Goal: Task Accomplishment & Management: Manage account settings

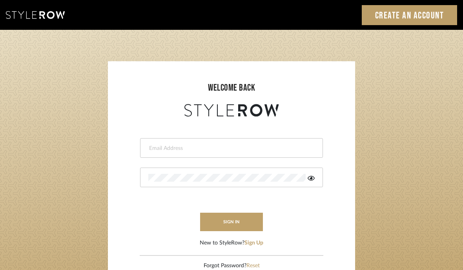
click at [247, 151] on input "email" at bounding box center [230, 148] width 164 height 8
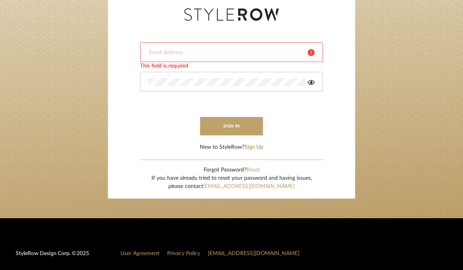
scroll to position [95, 0]
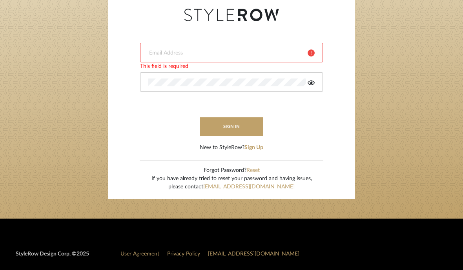
type input "acarr@annecarrdesign.com"
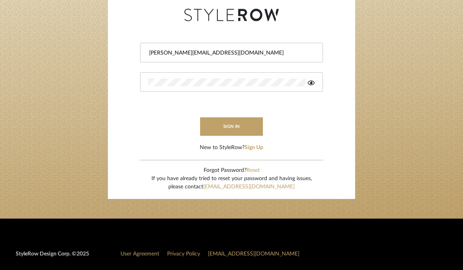
click at [242, 122] on button "sign in" at bounding box center [231, 126] width 63 height 18
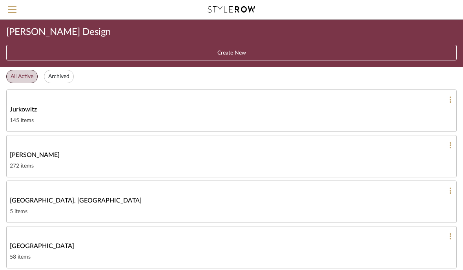
click at [109, 158] on div "McCann" at bounding box center [231, 154] width 443 height 9
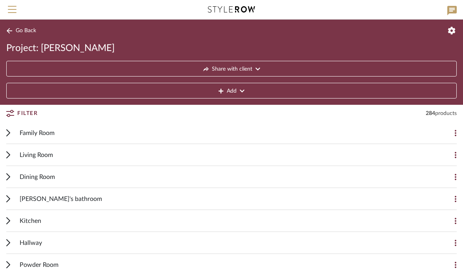
click at [26, 134] on span "Family Room" at bounding box center [37, 132] width 35 height 9
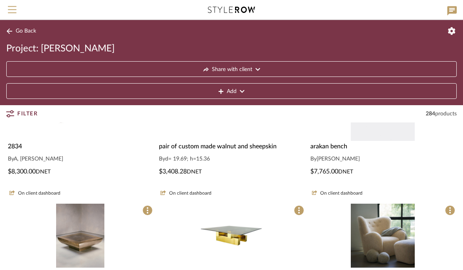
scroll to position [106, 0]
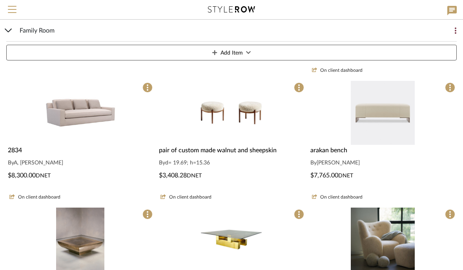
click at [298, 222] on button at bounding box center [296, 217] width 16 height 16
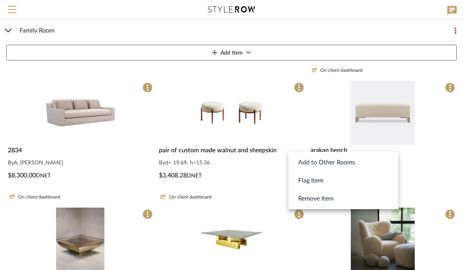
click at [337, 200] on button "Remove Item" at bounding box center [343, 198] width 110 height 18
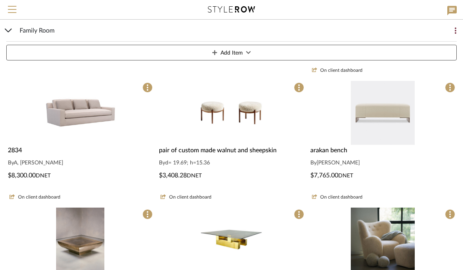
scroll to position [0, 0]
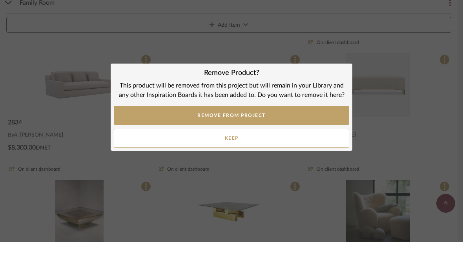
click at [324, 134] on button "REMOVE FROM PROJECT" at bounding box center [231, 143] width 235 height 19
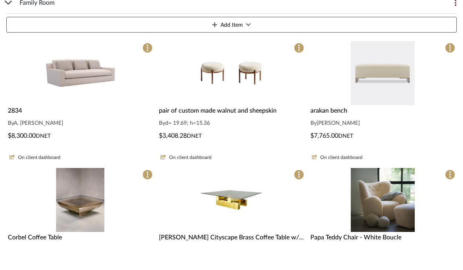
scroll to position [124, 0]
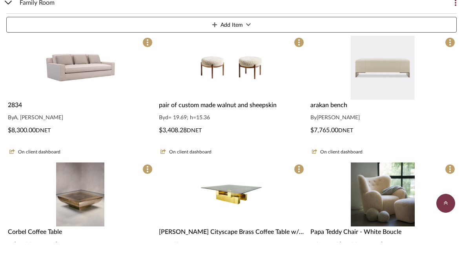
click at [451, 192] on span at bounding box center [450, 197] width 10 height 10
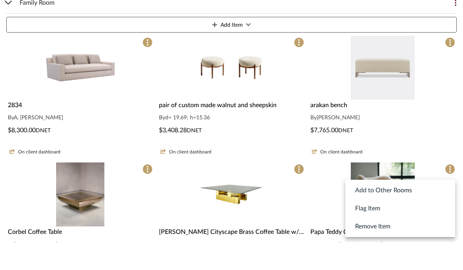
click at [416, 245] on button "Remove Item" at bounding box center [400, 254] width 110 height 18
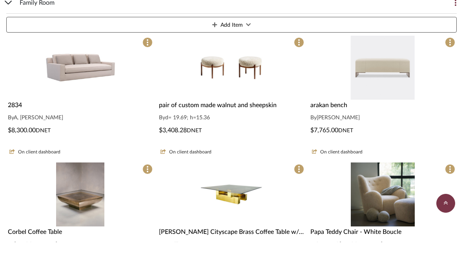
scroll to position [0, 0]
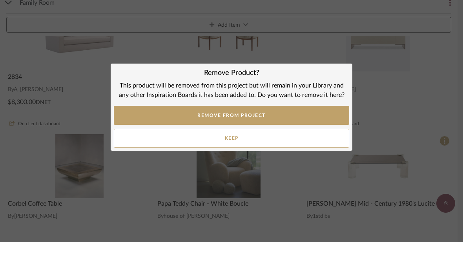
click at [278, 134] on button "REMOVE FROM PROJECT" at bounding box center [231, 143] width 235 height 19
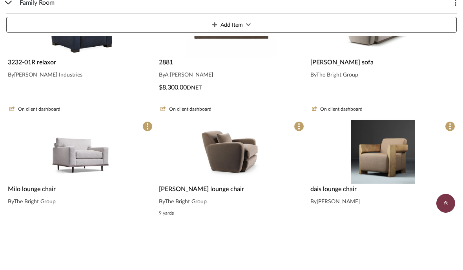
scroll to position [692, 0]
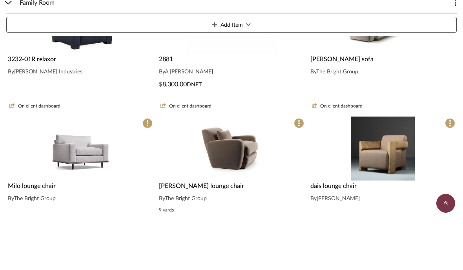
click at [144, 146] on span at bounding box center [147, 151] width 10 height 10
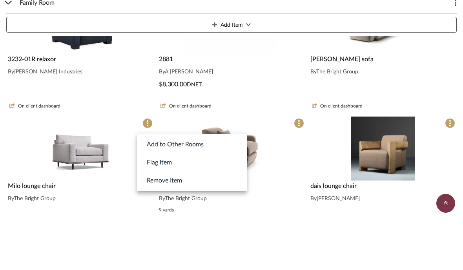
click at [152, 204] on span "Remove Item" at bounding box center [164, 208] width 35 height 9
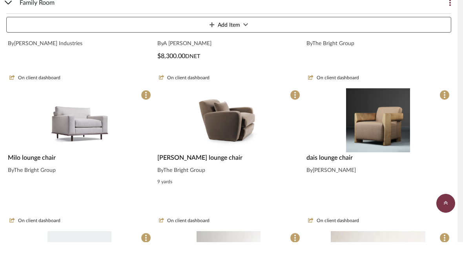
scroll to position [0, 0]
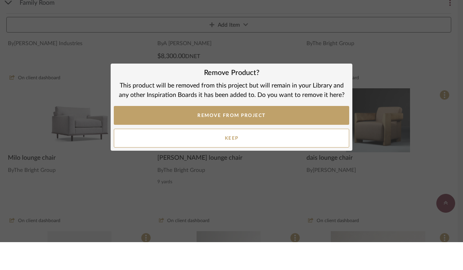
click at [326, 134] on button "REMOVE FROM PROJECT" at bounding box center [231, 143] width 235 height 19
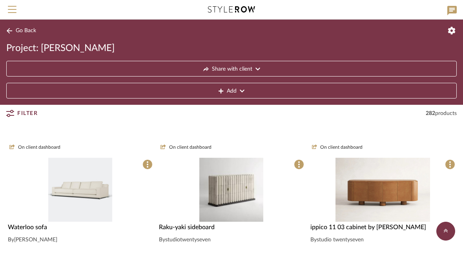
scroll to position [816, 0]
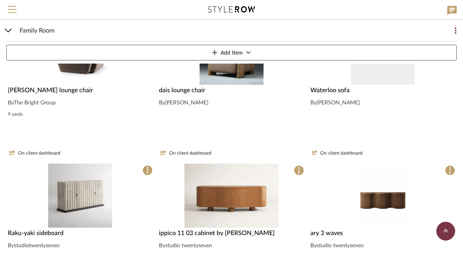
click at [0, 0] on img at bounding box center [0, 0] width 0 height 0
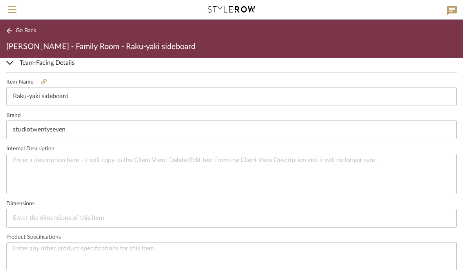
scroll to position [206, 0]
click at [41, 80] on icon at bounding box center [43, 80] width 5 height 5
